Goal: Task Accomplishment & Management: Manage account settings

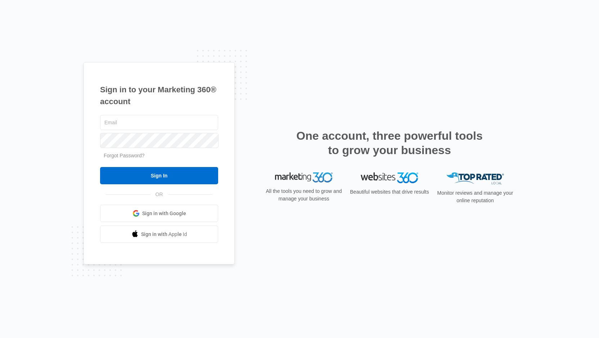
type input "[EMAIL_ADDRESS][DOMAIN_NAME]"
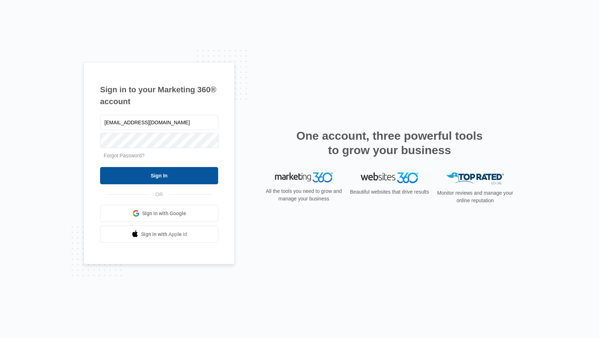
click at [153, 176] on input "Sign In" at bounding box center [159, 175] width 118 height 17
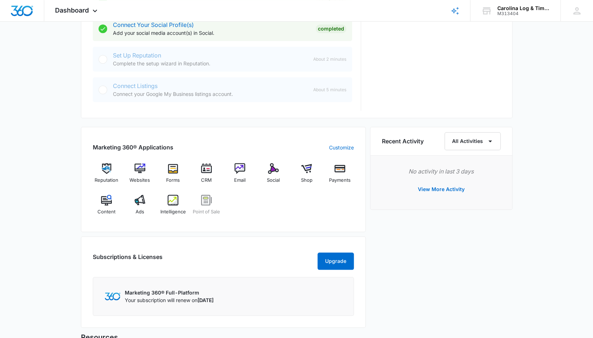
scroll to position [345, 0]
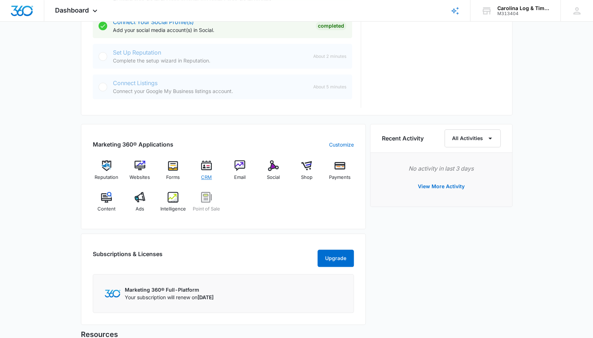
click at [205, 164] on img at bounding box center [206, 165] width 11 height 11
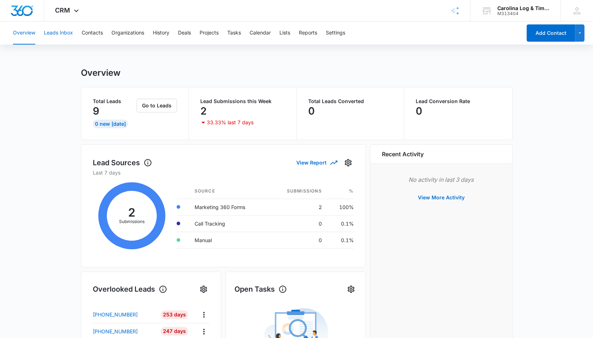
click at [57, 33] on button "Leads Inbox" at bounding box center [58, 33] width 29 height 23
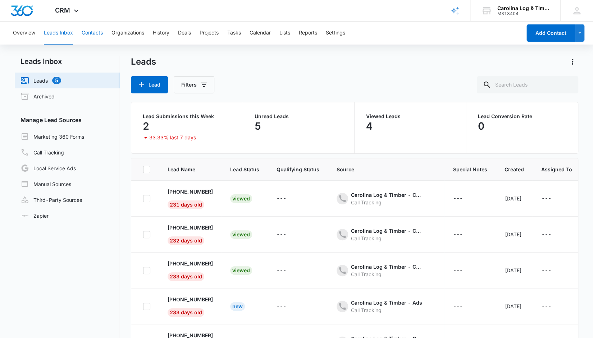
click at [90, 33] on button "Contacts" at bounding box center [92, 33] width 21 height 23
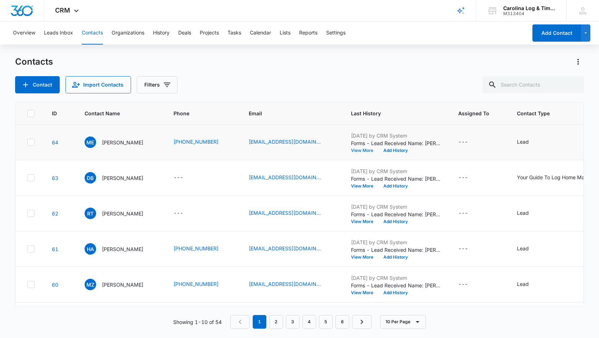
click at [356, 153] on button "View More" at bounding box center [364, 151] width 27 height 4
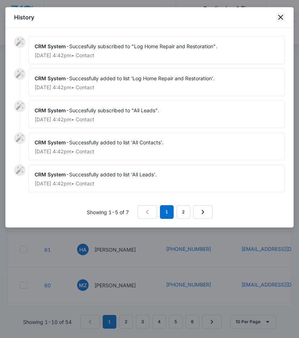
drag, startPoint x: 280, startPoint y: 17, endPoint x: 219, endPoint y: 73, distance: 82.2
click at [280, 17] on icon "close" at bounding box center [280, 17] width 5 height 5
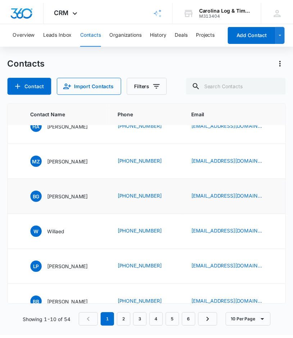
scroll to position [108, 46]
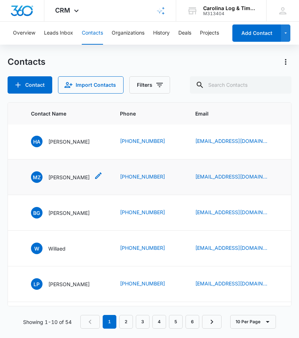
click at [62, 176] on p "[PERSON_NAME]" at bounding box center [68, 177] width 41 height 8
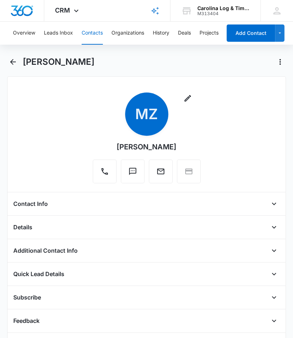
click at [218, 140] on div "Remove MZ [PERSON_NAME]" at bounding box center [146, 139] width 266 height 94
click at [158, 171] on icon "Email" at bounding box center [160, 171] width 7 height 6
click at [14, 60] on icon "Back" at bounding box center [13, 62] width 9 height 9
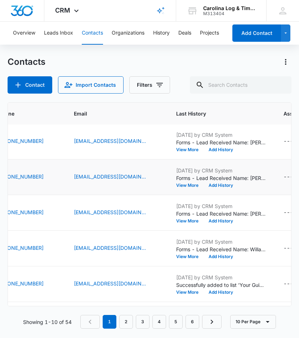
scroll to position [108, 168]
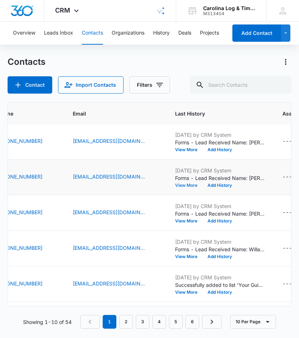
click at [177, 184] on button "View More" at bounding box center [188, 185] width 27 height 4
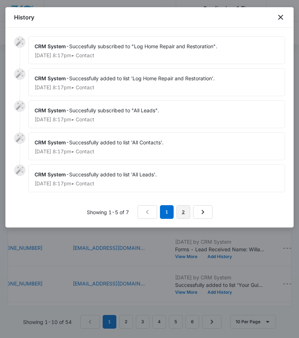
click at [183, 210] on link "2" at bounding box center [183, 212] width 14 height 14
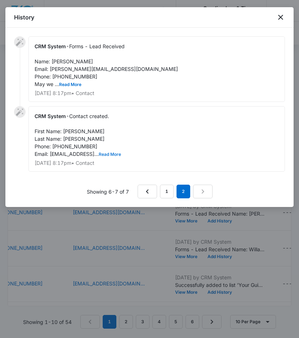
click at [115, 154] on button "Read More" at bounding box center [110, 154] width 22 height 4
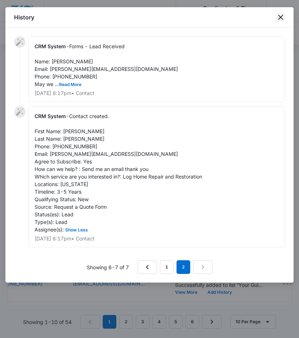
click at [281, 18] on icon "close" at bounding box center [280, 17] width 5 height 5
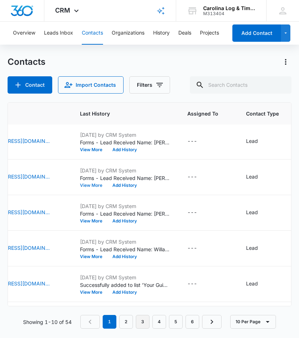
scroll to position [108, 263]
click at [81, 148] on button "View More" at bounding box center [94, 149] width 27 height 4
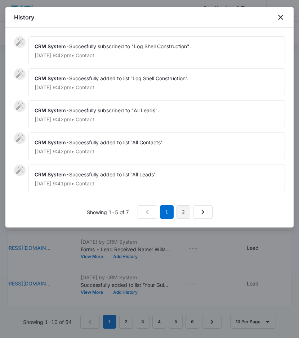
click at [188, 211] on link "2" at bounding box center [183, 212] width 14 height 14
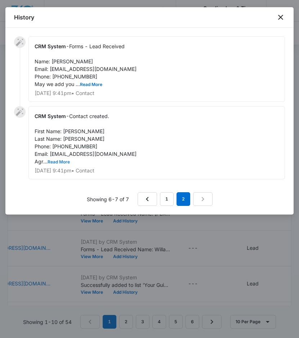
click at [60, 161] on button "Read More" at bounding box center [58, 162] width 22 height 4
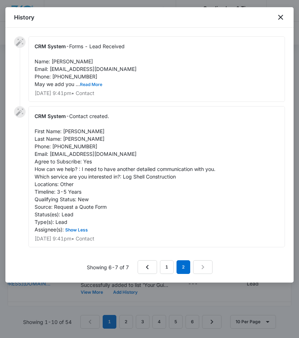
click at [95, 86] on button "Read More" at bounding box center [91, 84] width 22 height 4
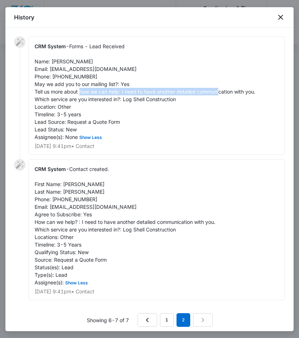
drag, startPoint x: 121, startPoint y: 89, endPoint x: 271, endPoint y: 92, distance: 149.7
click at [271, 92] on div "CRM System - Forms - Lead Received Name: [PERSON_NAME] Email: [EMAIL_ADDRESS][D…" at bounding box center [156, 95] width 256 height 118
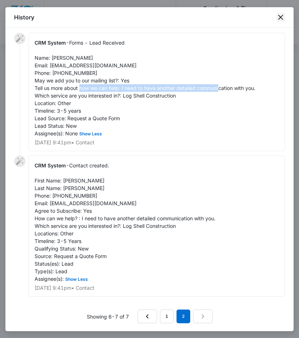
click at [281, 18] on icon "close" at bounding box center [280, 17] width 5 height 5
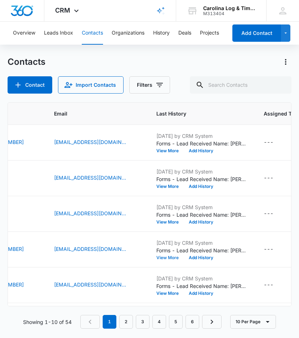
scroll to position [0, 186]
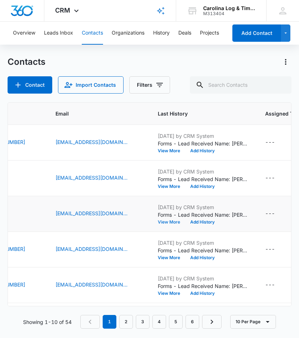
click at [159, 222] on button "View More" at bounding box center [171, 222] width 27 height 4
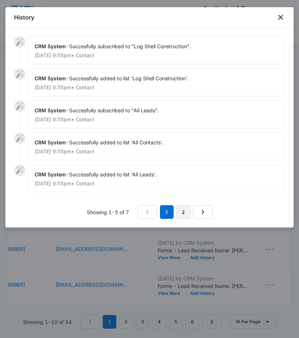
click at [183, 210] on link "2" at bounding box center [183, 212] width 14 height 14
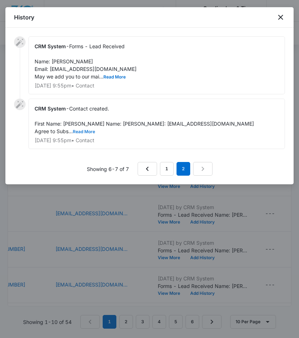
click at [85, 134] on button "Read More" at bounding box center [84, 131] width 22 height 4
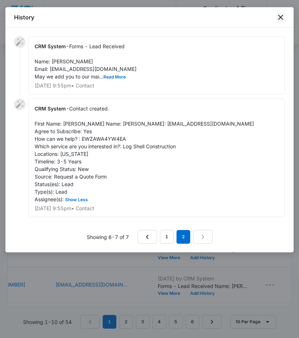
drag, startPoint x: 279, startPoint y: 19, endPoint x: 254, endPoint y: 34, distance: 29.5
click at [279, 19] on icon "close" at bounding box center [280, 17] width 9 height 9
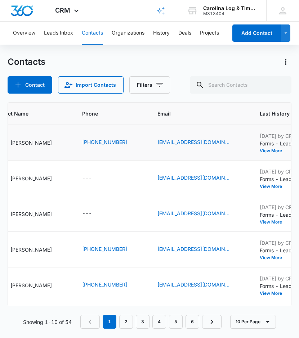
scroll to position [0, 0]
